Goal: Entertainment & Leisure: Consume media (video, audio)

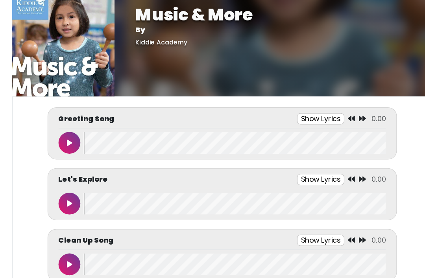
scroll to position [5, 0]
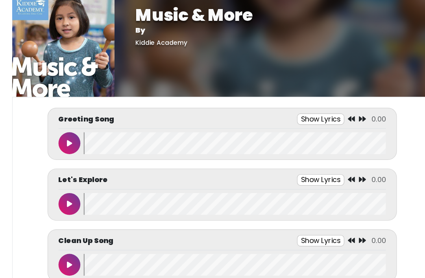
click at [73, 129] on icon at bounding box center [75, 129] width 5 height 6
click at [73, 180] on icon at bounding box center [75, 183] width 4 height 6
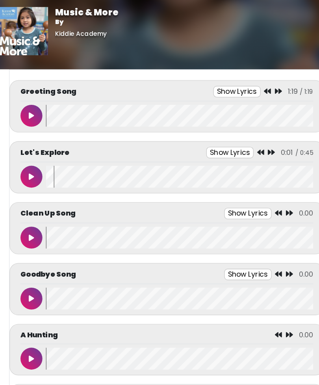
click at [32, 158] on button at bounding box center [38, 159] width 20 height 20
click at [28, 151] on button at bounding box center [38, 159] width 20 height 20
click at [28, 165] on button at bounding box center [38, 159] width 20 height 20
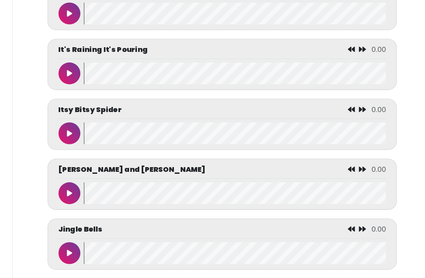
scroll to position [2173, 0]
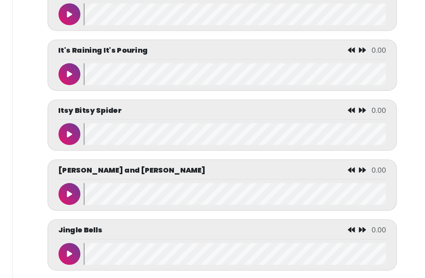
click at [73, 124] on icon at bounding box center [75, 121] width 5 height 6
click at [67, 131] on button at bounding box center [75, 121] width 20 height 20
click at [88, 131] on wave at bounding box center [224, 121] width 272 height 20
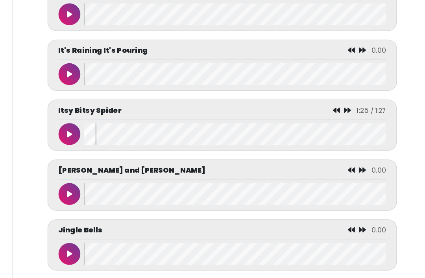
click at [88, 131] on wave at bounding box center [224, 121] width 272 height 20
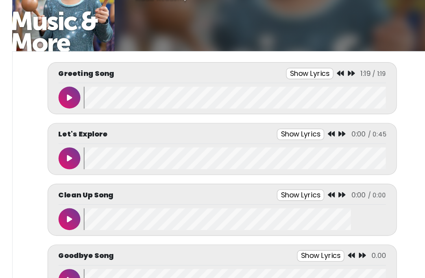
scroll to position [43, 0]
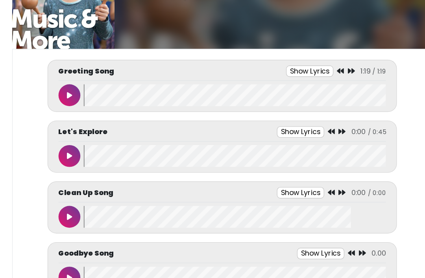
click at [73, 197] on icon at bounding box center [75, 200] width 5 height 6
click at [65, 198] on button at bounding box center [75, 201] width 20 height 20
click at [90, 194] on wave at bounding box center [224, 201] width 272 height 20
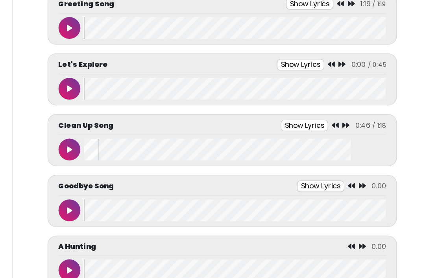
scroll to position [163, 0]
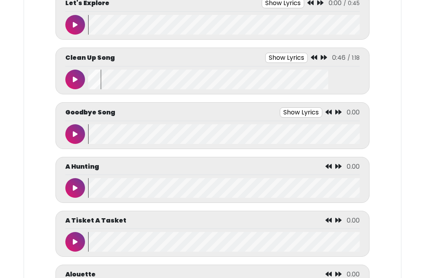
click at [72, 80] on button at bounding box center [75, 80] width 20 height 20
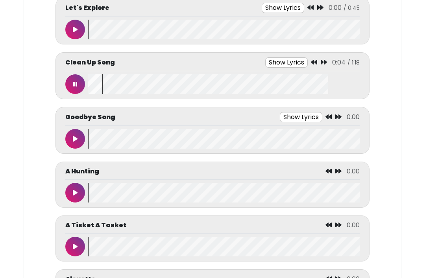
scroll to position [163, 0]
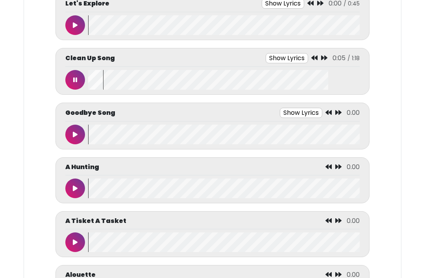
click at [76, 74] on button at bounding box center [75, 80] width 20 height 20
click at [79, 131] on button at bounding box center [75, 135] width 20 height 20
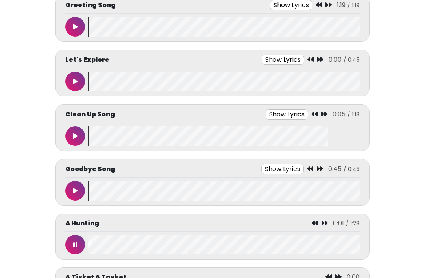
scroll to position [108, 0]
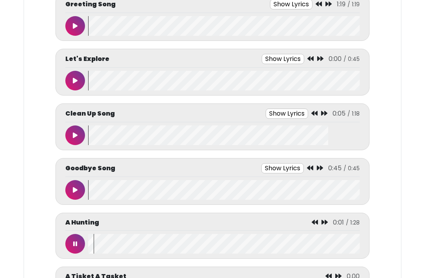
click at [71, 247] on button at bounding box center [75, 244] width 20 height 20
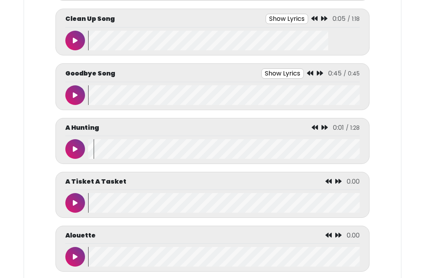
scroll to position [203, 0]
click at [91, 150] on wave at bounding box center [224, 149] width 272 height 20
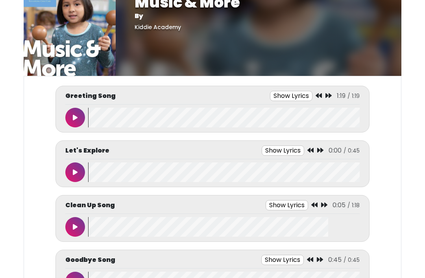
scroll to position [9, 0]
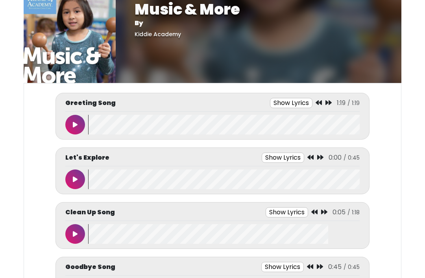
click at [74, 122] on icon at bounding box center [75, 125] width 5 height 6
click at [67, 125] on button at bounding box center [75, 125] width 20 height 20
click at [91, 127] on wave at bounding box center [224, 125] width 272 height 20
click at [72, 177] on button at bounding box center [75, 180] width 20 height 20
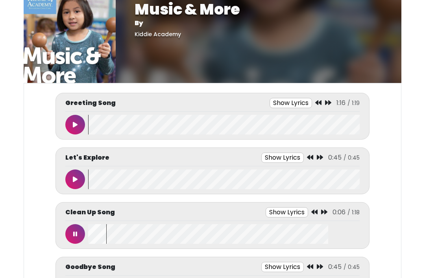
click at [72, 232] on button at bounding box center [75, 234] width 20 height 20
click at [89, 237] on wave at bounding box center [224, 234] width 272 height 20
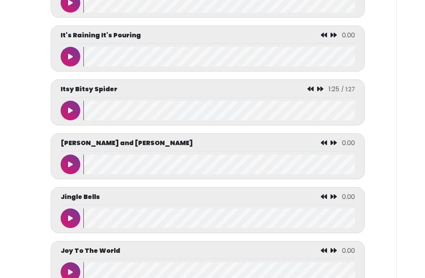
scroll to position [2184, 0]
click at [65, 120] on button at bounding box center [71, 111] width 20 height 20
click at [75, 120] on button at bounding box center [71, 110] width 20 height 20
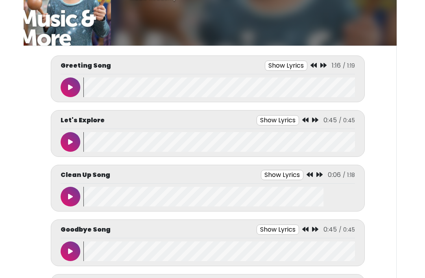
scroll to position [48, 0]
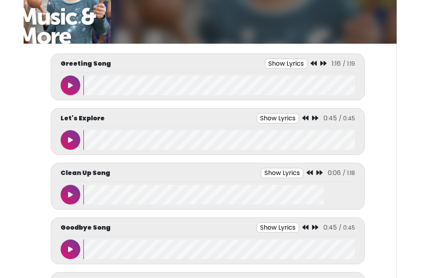
click at [72, 193] on icon at bounding box center [70, 195] width 5 height 6
click at [70, 195] on icon at bounding box center [71, 195] width 4 height 6
click at [94, 200] on wave at bounding box center [219, 195] width 272 height 20
click at [90, 199] on wave at bounding box center [219, 195] width 272 height 20
click at [85, 204] on wave at bounding box center [219, 195] width 272 height 20
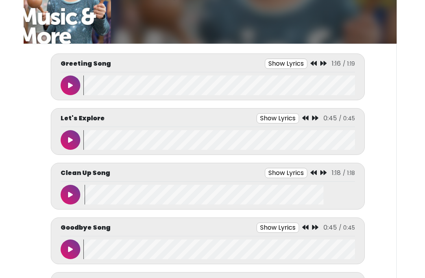
click at [93, 198] on wave at bounding box center [219, 195] width 272 height 20
click at [90, 197] on wave at bounding box center [219, 195] width 272 height 20
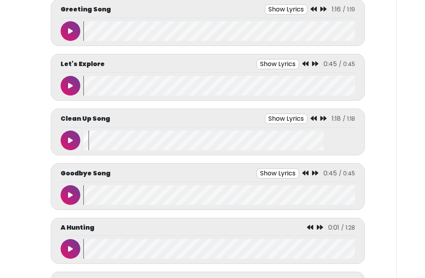
click at [74, 193] on button at bounding box center [71, 196] width 20 height 20
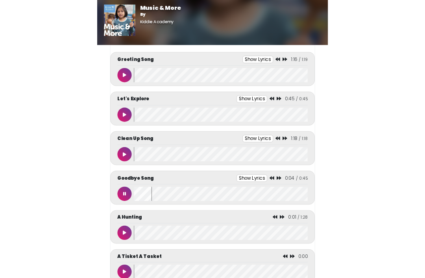
scroll to position [103, 0]
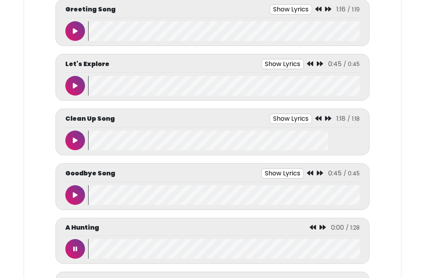
click at [72, 195] on button at bounding box center [75, 195] width 20 height 20
click at [70, 193] on button at bounding box center [75, 195] width 20 height 20
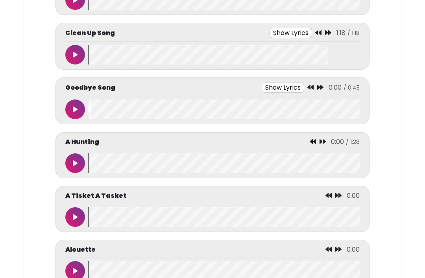
scroll to position [247, 0]
